Goal: Use online tool/utility: Utilize a website feature to perform a specific function

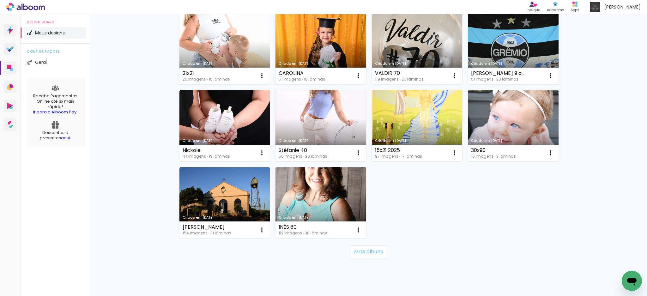
scroll to position [379, 0]
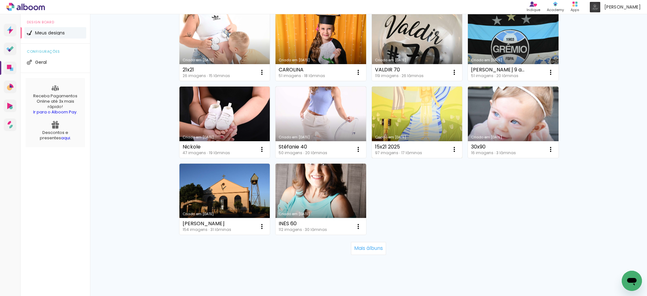
click at [436, 120] on link "Criado em 14/01/25" at bounding box center [417, 122] width 91 height 71
